Goal: Information Seeking & Learning: Check status

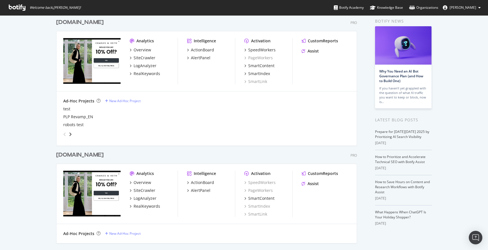
scroll to position [24, 0]
click at [143, 74] on div "RealKeywords" at bounding box center [147, 74] width 27 height 6
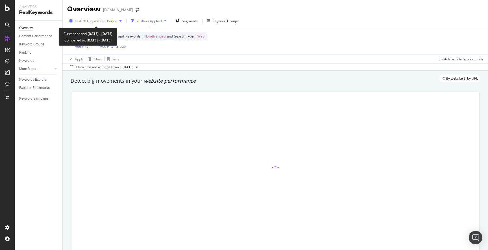
click at [93, 19] on span "Last 28 Days" at bounding box center [85, 21] width 20 height 5
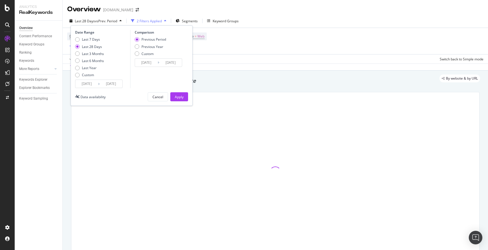
click at [110, 85] on input "[DATE]" at bounding box center [111, 84] width 23 height 8
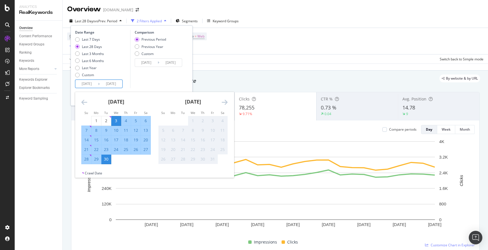
click at [248, 55] on div "Apply Clear Save Switch back to Simple mode" at bounding box center [275, 58] width 425 height 9
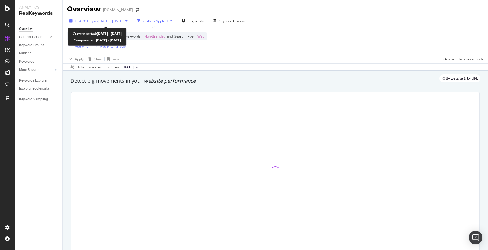
click at [123, 23] on span "vs 2025 Aug. 6th - Sep. 2nd" at bounding box center [109, 21] width 28 height 5
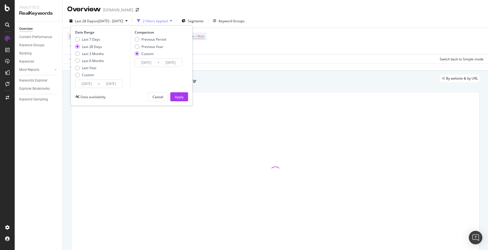
click at [108, 84] on input "2025/09/29" at bounding box center [111, 84] width 23 height 8
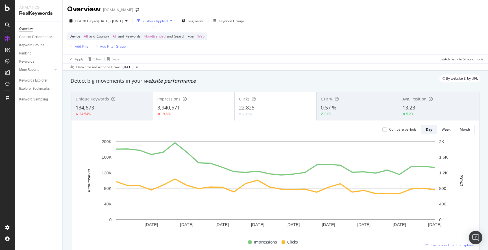
click at [279, 109] on div "22,825" at bounding box center [275, 107] width 73 height 7
